Goal: Task Accomplishment & Management: Manage account settings

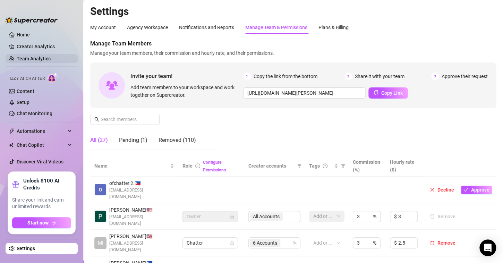
click at [41, 60] on link "Team Analytics" at bounding box center [34, 59] width 34 height 6
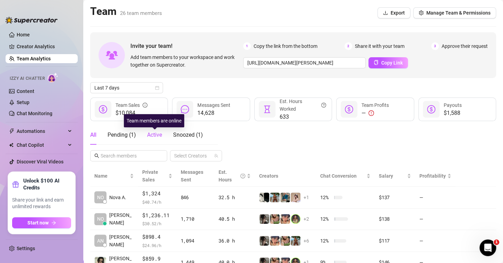
click at [150, 134] on span "Active" at bounding box center [154, 134] width 15 height 7
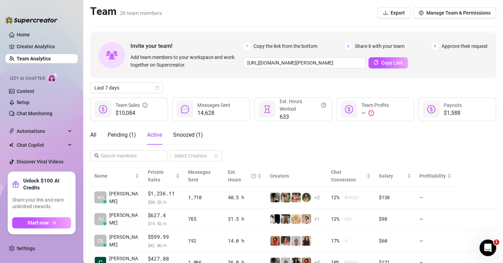
scroll to position [31, 0]
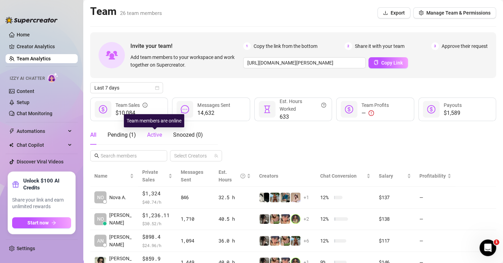
click at [153, 133] on span "Active" at bounding box center [154, 134] width 15 height 7
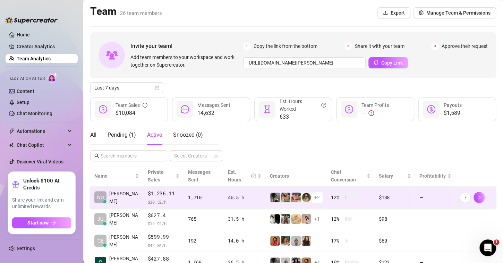
scroll to position [31, 0]
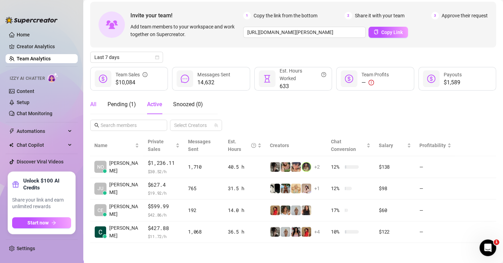
click at [94, 104] on div "All" at bounding box center [93, 104] width 6 height 8
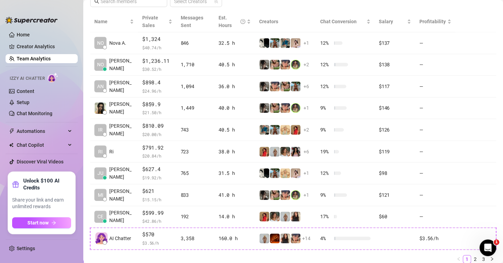
scroll to position [160, 0]
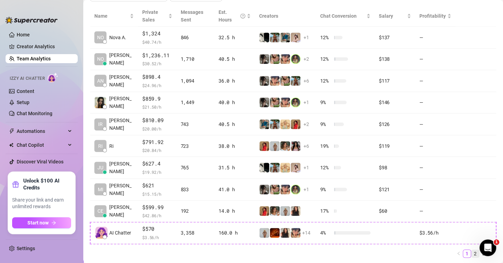
click at [471, 251] on link "2" at bounding box center [475, 254] width 8 height 8
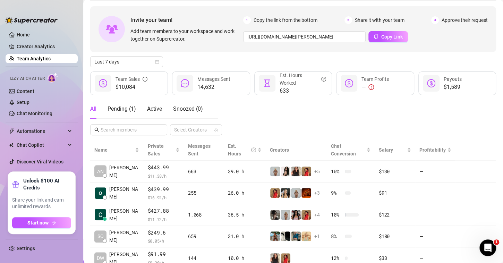
scroll to position [20, 0]
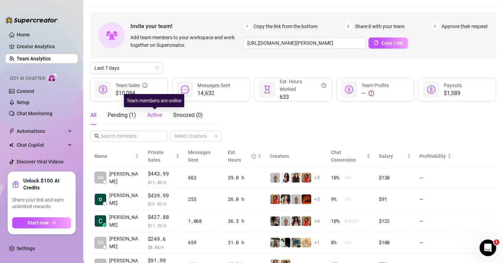
click at [158, 115] on span "Active" at bounding box center [154, 115] width 15 height 7
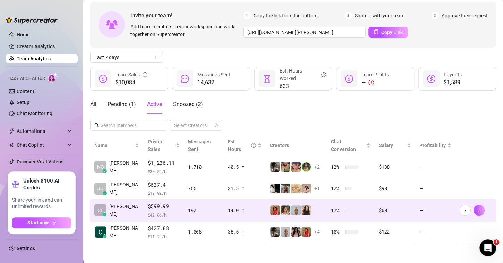
scroll to position [30, 0]
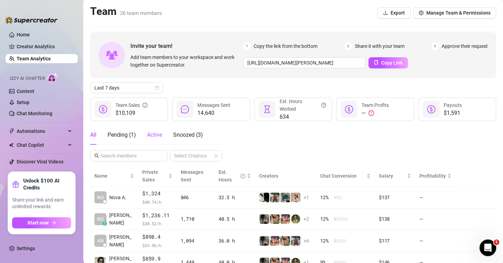
click at [155, 138] on span "Active" at bounding box center [154, 134] width 15 height 7
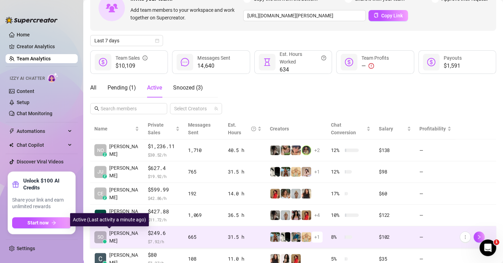
scroll to position [74, 0]
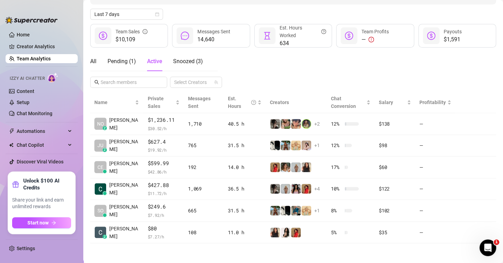
click at [279, 58] on div "All Pending ( 1 ) Active Snoozed ( 3 ) Select Creators" at bounding box center [293, 70] width 406 height 36
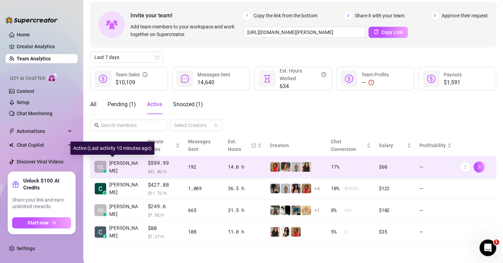
scroll to position [9, 0]
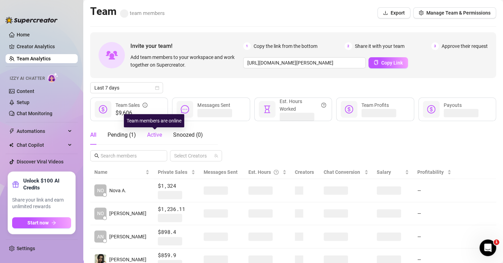
click at [152, 134] on span "Active" at bounding box center [154, 134] width 15 height 7
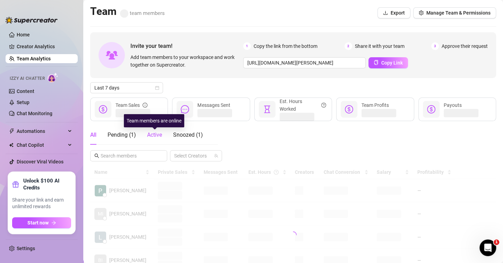
click at [152, 135] on span "Active" at bounding box center [154, 134] width 15 height 7
click at [154, 137] on span "Active" at bounding box center [154, 135] width 15 height 7
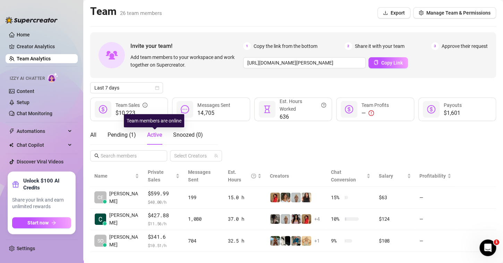
click at [153, 134] on span "Active" at bounding box center [154, 134] width 15 height 7
click at [153, 131] on div "Tab 3 of 4 Active" at bounding box center [154, 135] width 15 height 8
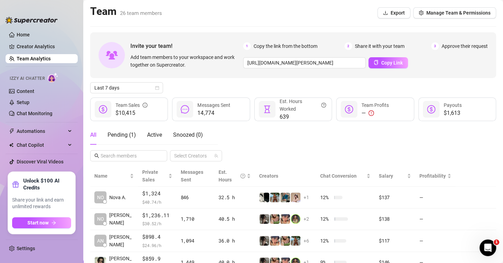
click at [99, 36] on div "Invite your team! Add team members to your workspace and work together on Super…" at bounding box center [293, 55] width 406 height 46
